Goal: Information Seeking & Learning: Learn about a topic

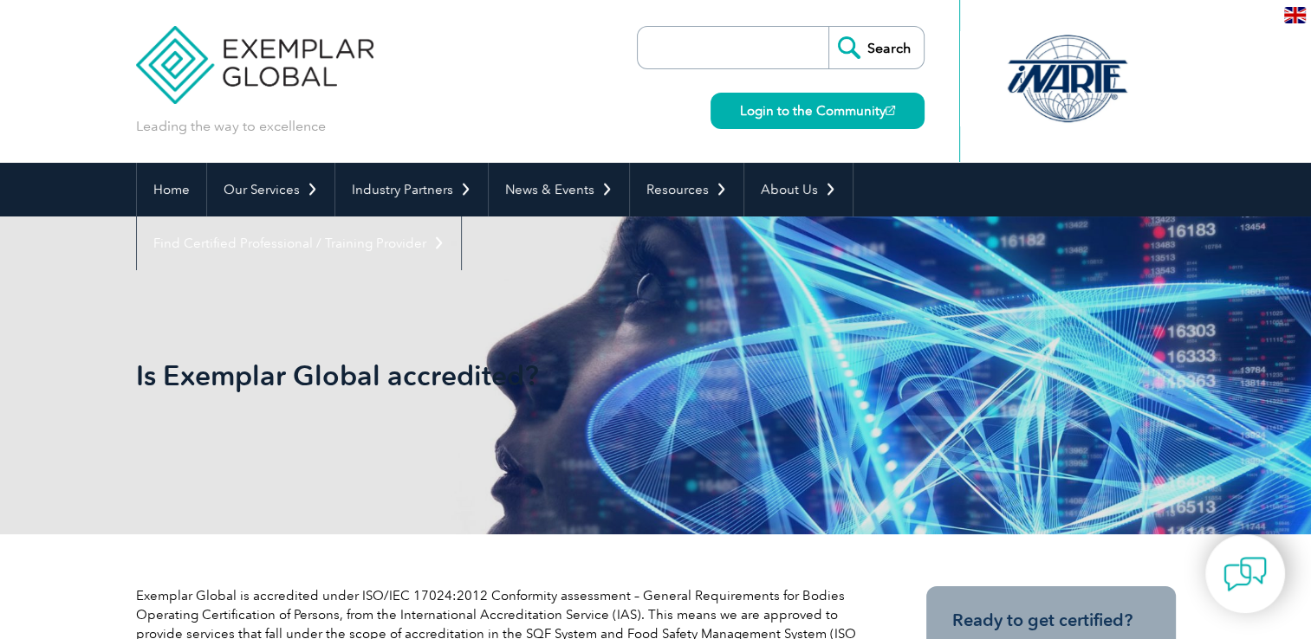
scroll to position [560, 0]
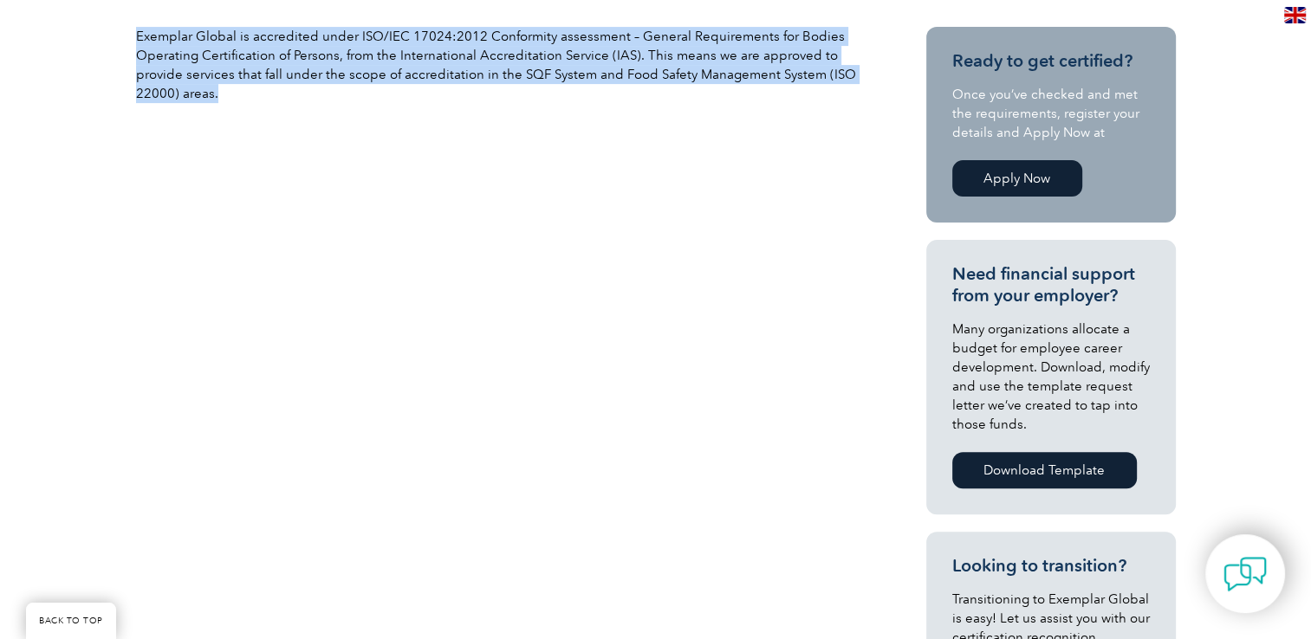
drag, startPoint x: 128, startPoint y: 30, endPoint x: 214, endPoint y: 106, distance: 114.2
click at [214, 106] on div "Exemplar Global is accredited under ISO/IEC 17024:2012 Conformity assessment – …" at bounding box center [655, 536] width 1311 height 1123
copy p "Exemplar Global is accredited under ISO/IEC 17024:2012 Conformity assessment – …"
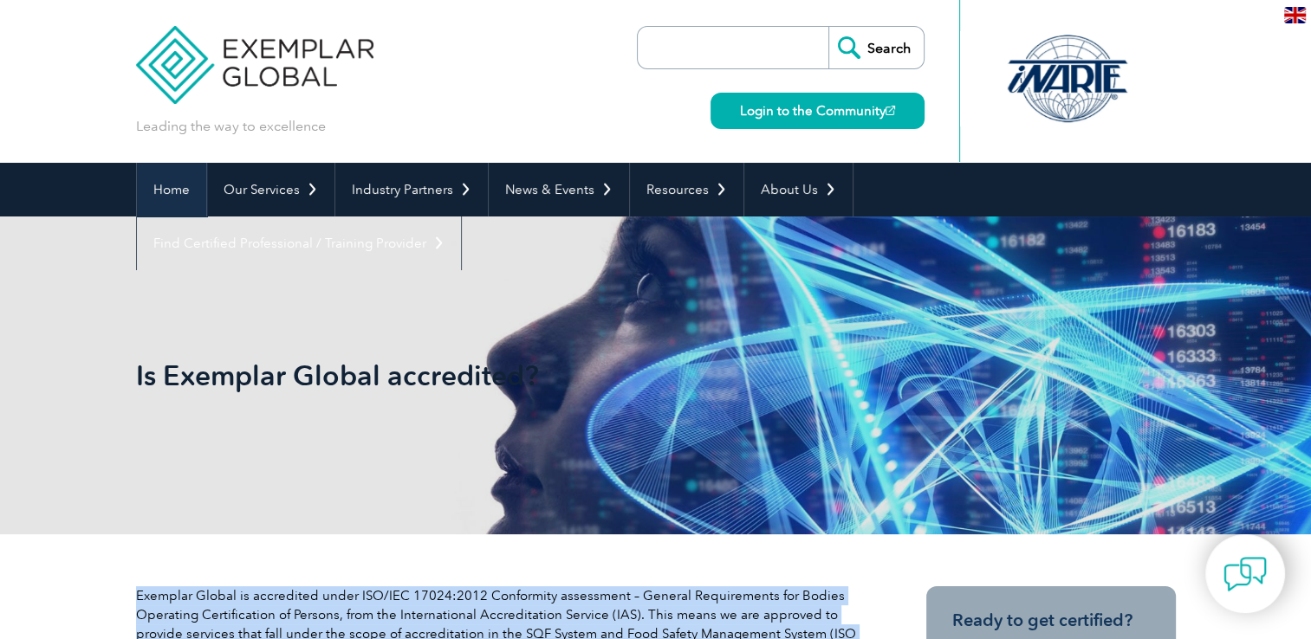
drag, startPoint x: 176, startPoint y: 184, endPoint x: 189, endPoint y: 188, distance: 13.7
click at [176, 184] on link "Home" at bounding box center [171, 190] width 69 height 54
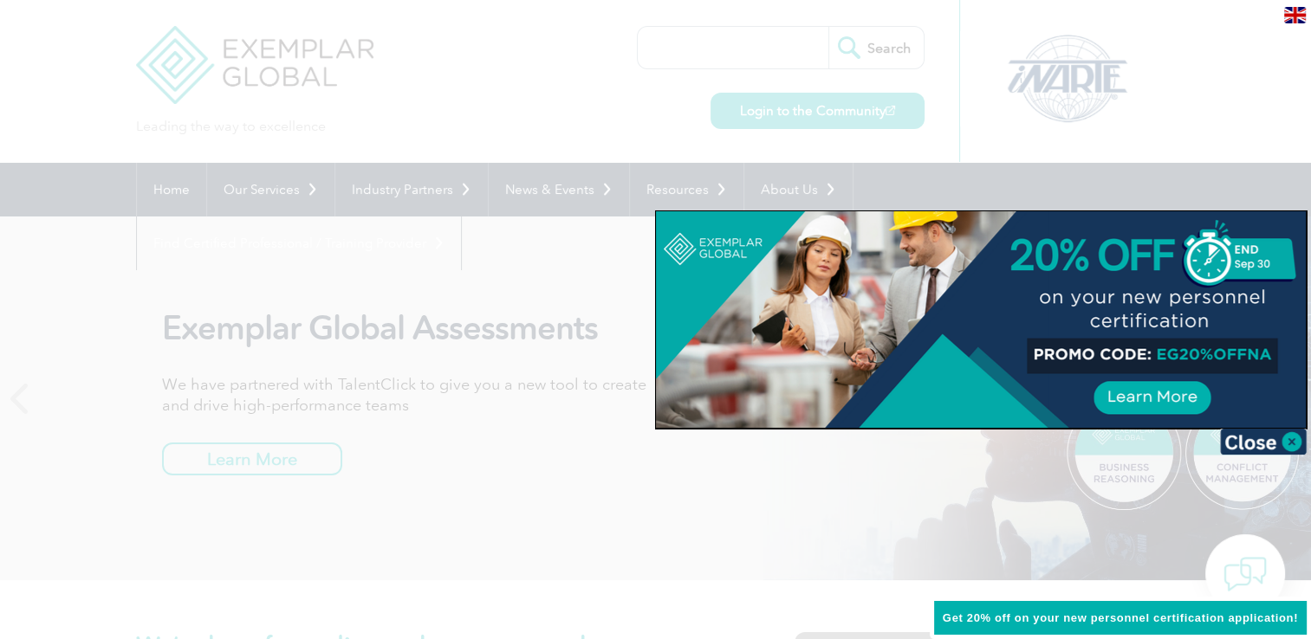
click at [517, 79] on div at bounding box center [655, 319] width 1311 height 639
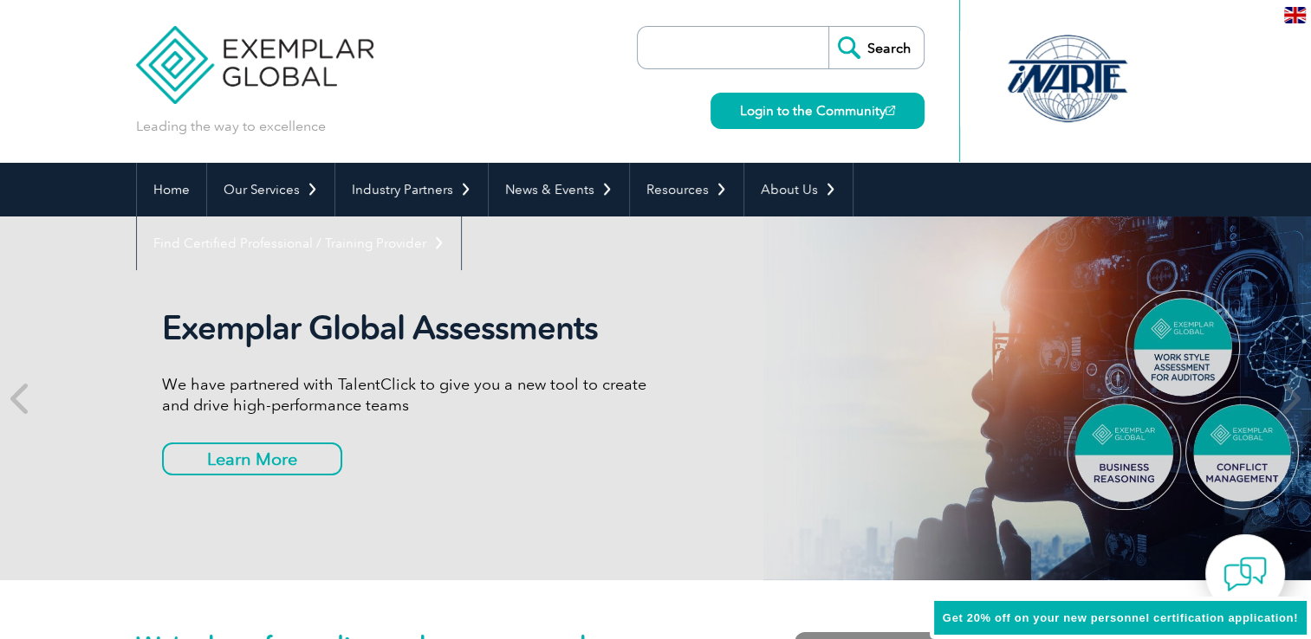
click at [843, 489] on div "Exemplar Global Assessments We have partnered with TalentClick to give you a ne…" at bounding box center [655, 399] width 1039 height 364
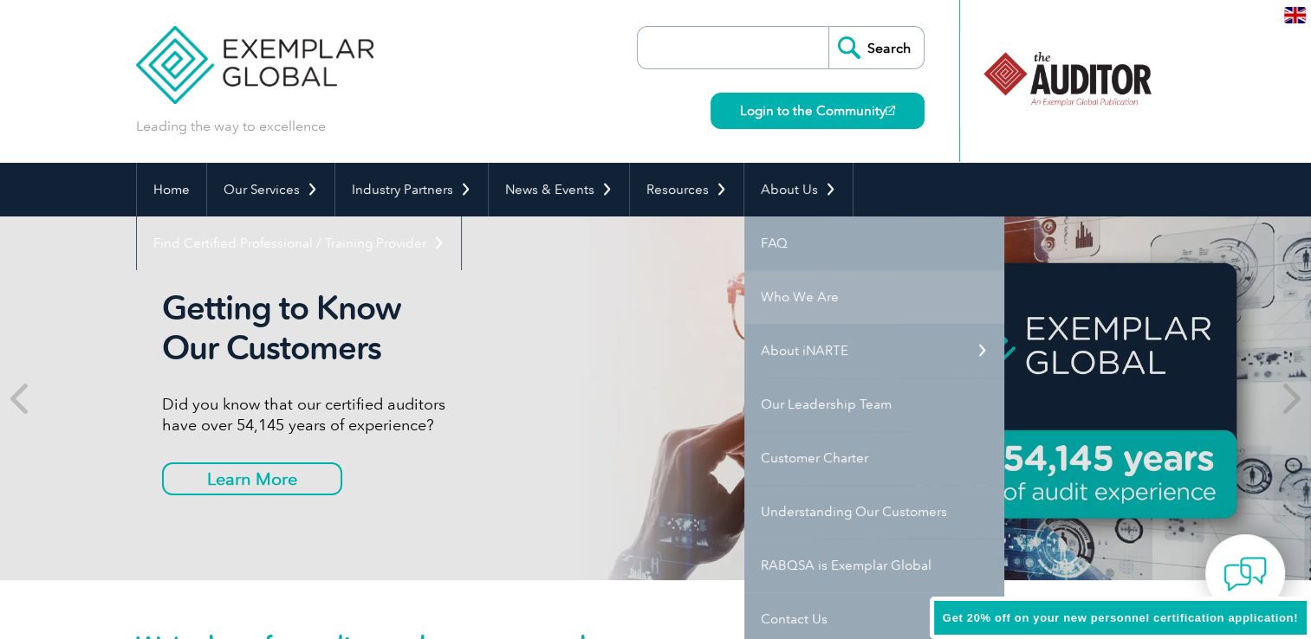
click at [827, 308] on link "Who We Are" at bounding box center [874, 297] width 260 height 54
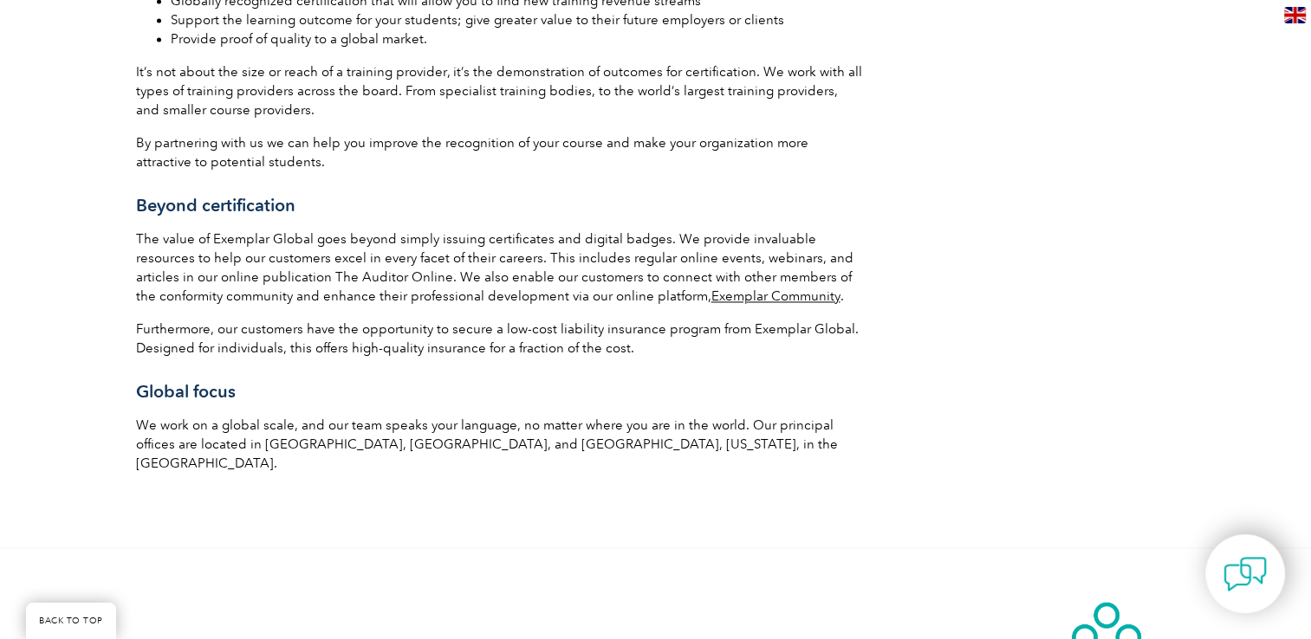
scroll to position [2494, 0]
